Goal: Information Seeking & Learning: Learn about a topic

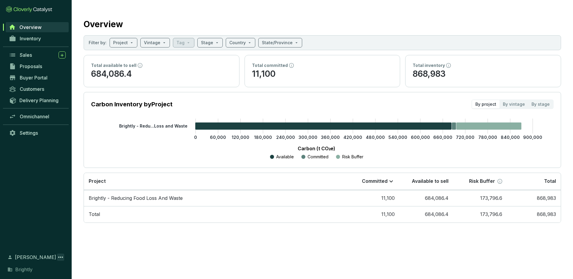
click at [62, 255] on icon at bounding box center [60, 256] width 7 height 7
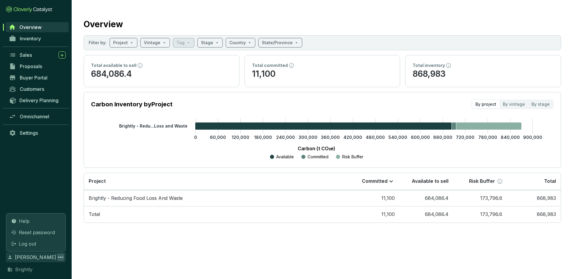
click at [141, 150] on p "Carbon (t CO₂e)" at bounding box center [316, 148] width 432 height 7
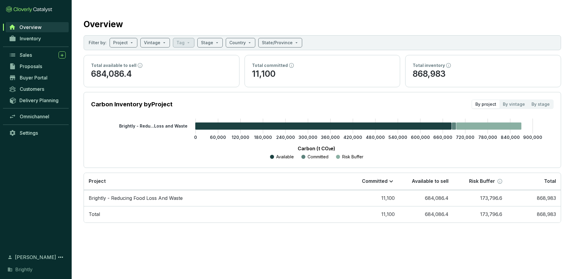
click at [166, 81] on div "Total available to sell 684,086.4" at bounding box center [161, 71] width 155 height 32
click at [125, 40] on input "search" at bounding box center [120, 42] width 15 height 9
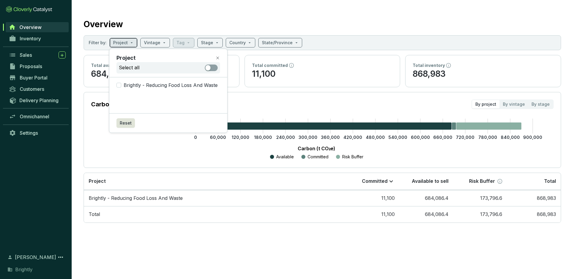
click at [125, 40] on input "search" at bounding box center [120, 42] width 15 height 9
click at [264, 86] on div "Total committed 11,100" at bounding box center [322, 71] width 155 height 32
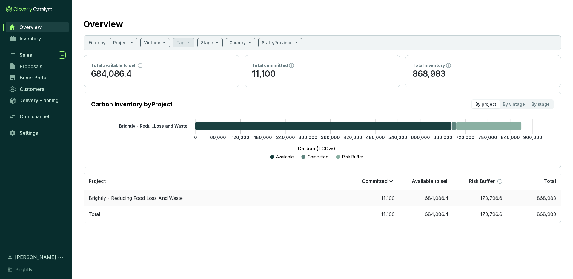
click at [144, 198] on td "Brightly - Reducing Food Loss And Waste" at bounding box center [215, 198] width 262 height 16
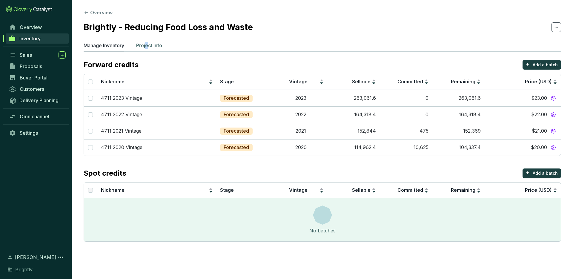
click at [147, 45] on p "Project Info" at bounding box center [149, 45] width 26 height 7
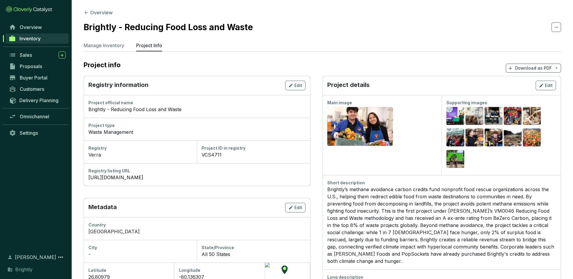
click at [558, 68] on span "Download as PDF" at bounding box center [532, 68] width 55 height 9
click at [542, 81] on span "Show pricing" at bounding box center [532, 82] width 27 height 5
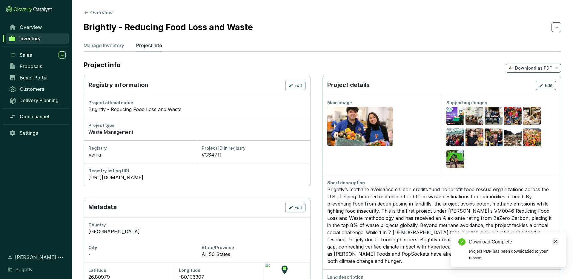
click at [555, 240] on icon "close" at bounding box center [555, 241] width 4 height 4
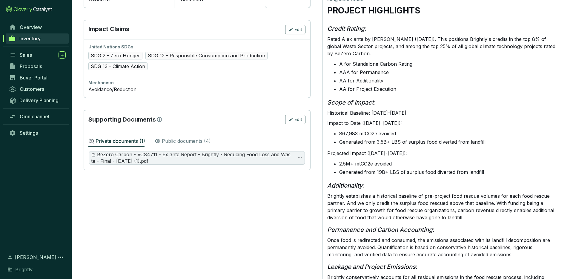
scroll to position [278, 0]
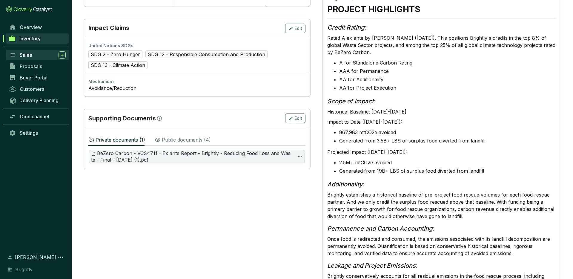
click at [27, 54] on span "Sales" at bounding box center [26, 55] width 12 height 6
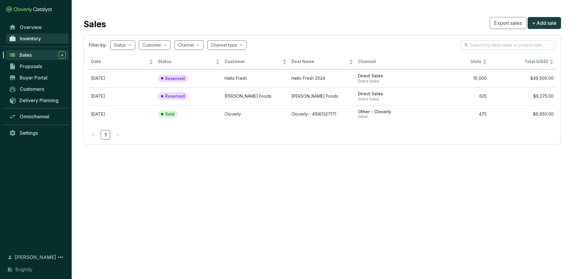
click at [27, 38] on span "Inventory" at bounding box center [30, 39] width 21 height 6
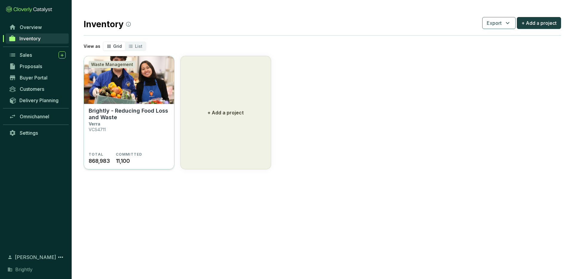
click at [115, 153] on section "TOTAL 868,983 COMMITTED 11,100" at bounding box center [129, 158] width 81 height 13
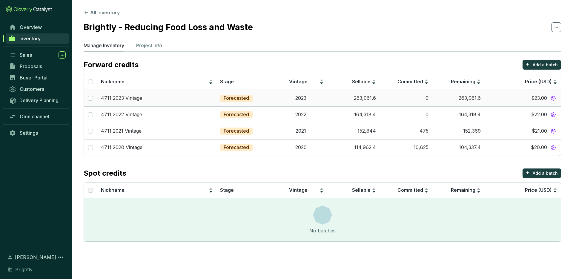
click at [467, 97] on td "263,061.6" at bounding box center [458, 98] width 53 height 16
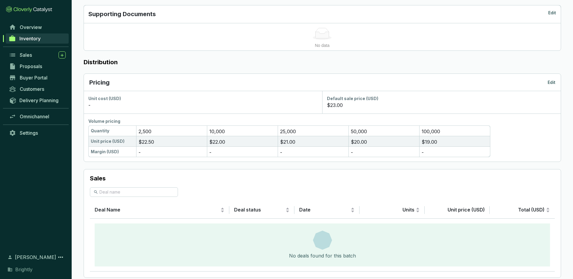
scroll to position [284, 0]
